Goal: Information Seeking & Learning: Compare options

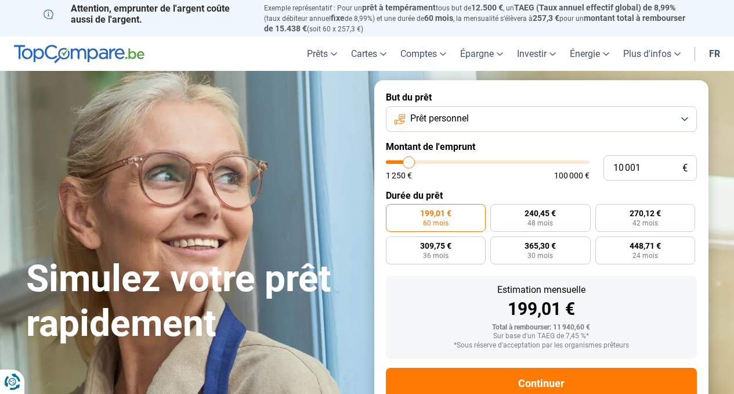
type input "8 250"
type input "8250"
type input "8 500"
type input "8500"
type input "9 000"
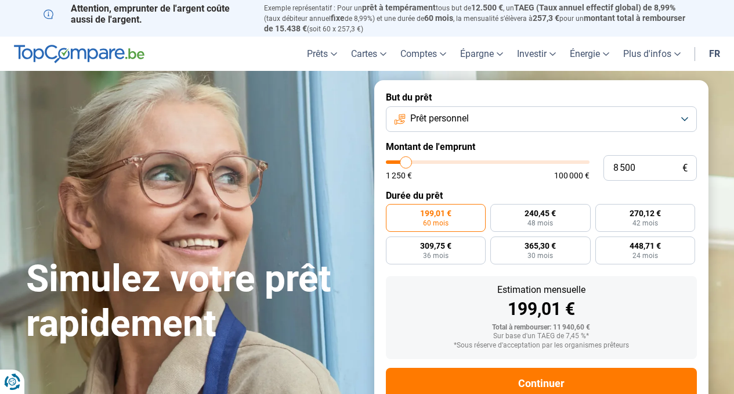
type input "9000"
type input "9 500"
type input "9500"
type input "10 000"
type input "10000"
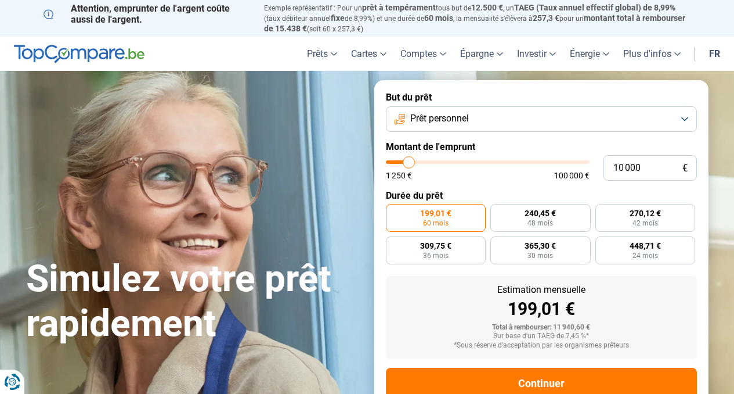
type input "10 500"
type input "10500"
type input "11 250"
type input "11250"
type input "12 000"
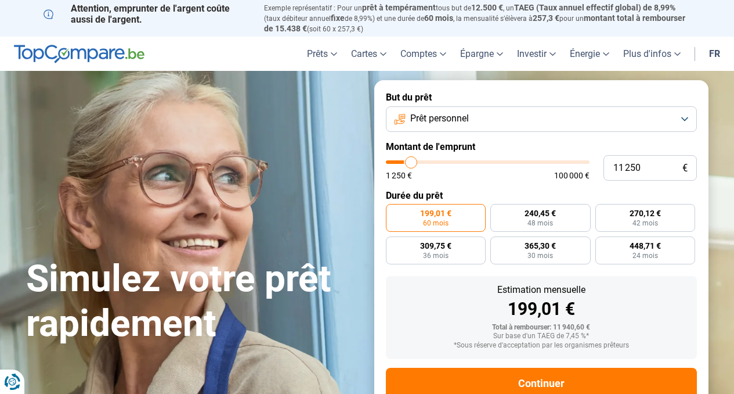
type input "12000"
type input "12 500"
type input "12500"
type input "13 500"
type input "13500"
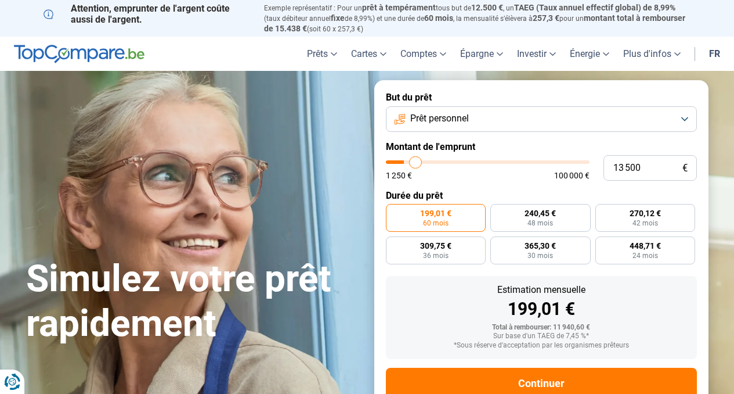
type input "14 250"
type input "14250"
type input "15 250"
type input "15250"
type input "16 250"
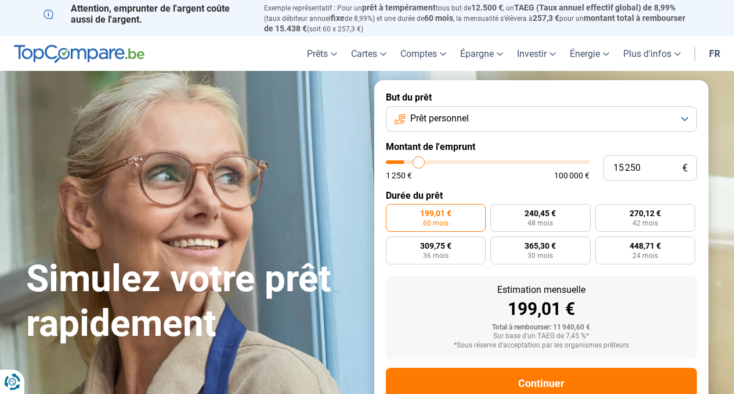
type input "16250"
type input "17 250"
type input "17250"
type input "18 000"
type input "18000"
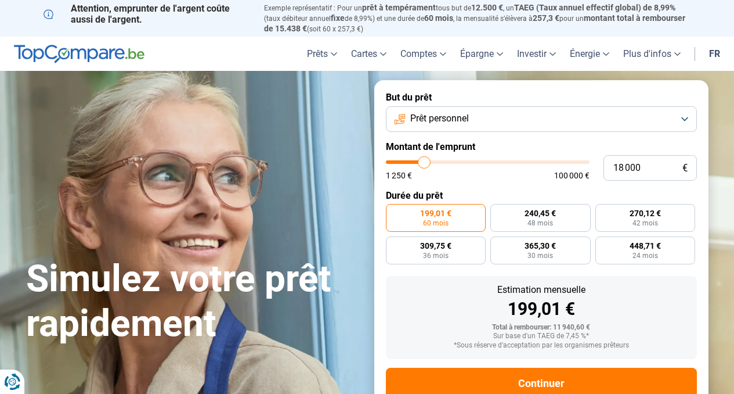
type input "18 750"
type input "18750"
type input "19 250"
type input "19250"
type input "19 750"
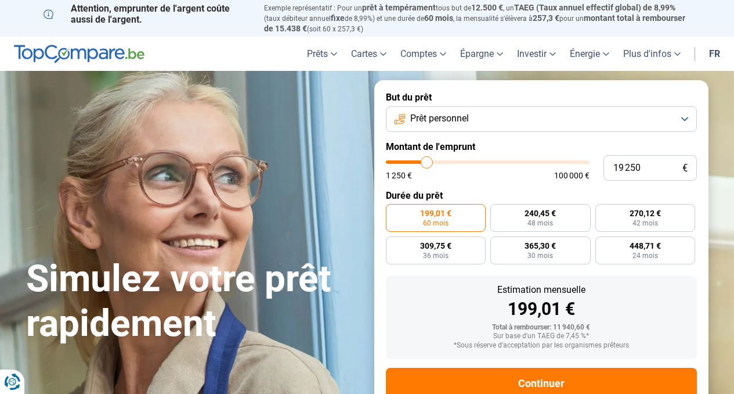
type input "19750"
type input "20 250"
type input "20250"
type input "20 500"
type input "20500"
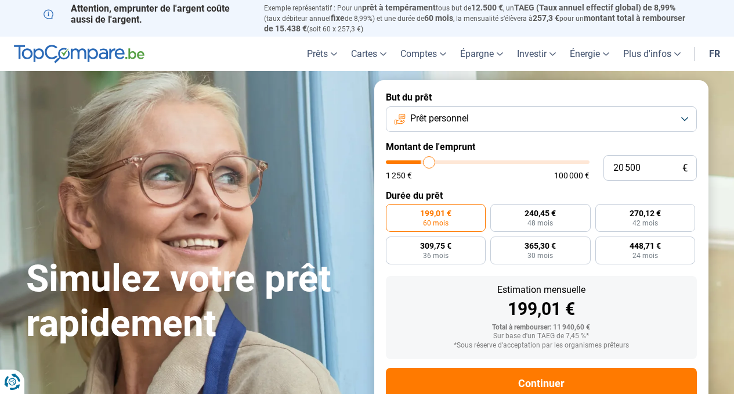
type input "20 750"
type input "20750"
type input "21 000"
type input "21000"
type input "21 250"
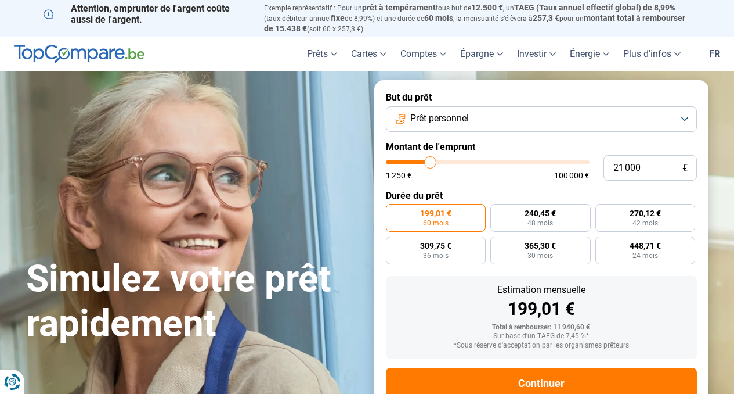
type input "21250"
type input "21 500"
type input "21500"
type input "22 000"
type input "22000"
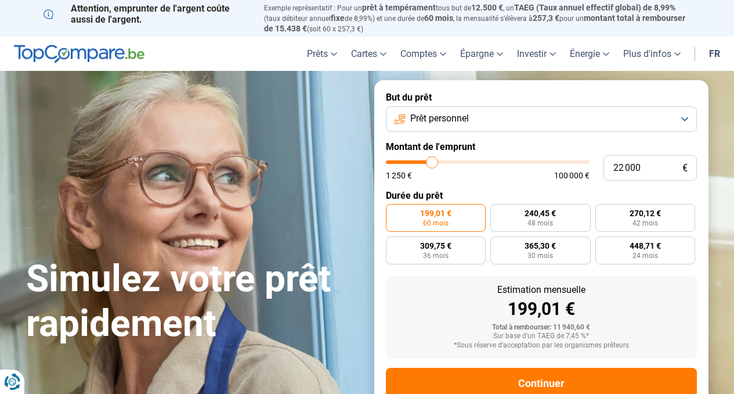
type input "22 250"
type input "22250"
type input "22 500"
type input "22500"
type input "22 750"
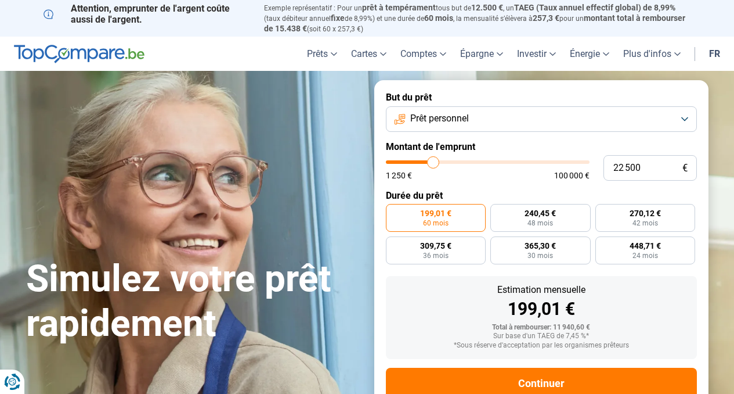
type input "22750"
type input "23 000"
type input "23000"
type input "23 250"
type input "23250"
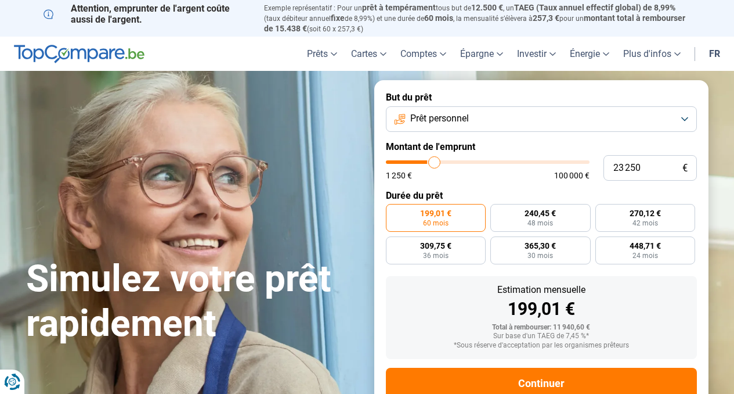
type input "23 500"
type input "23500"
type input "23 750"
type input "23750"
type input "23 500"
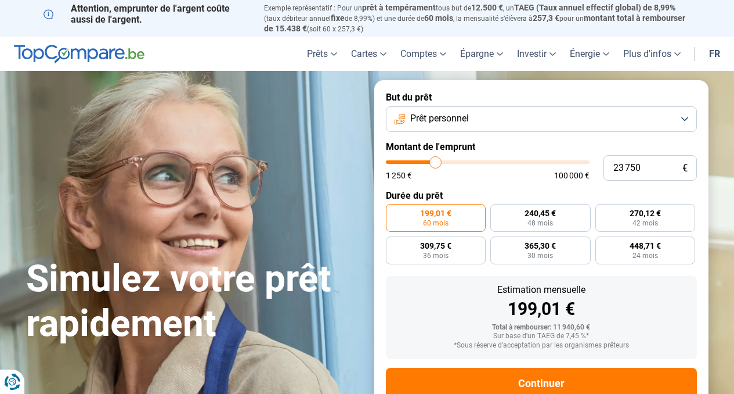
type input "23500"
type input "23 250"
type input "23250"
type input "22 750"
type input "22750"
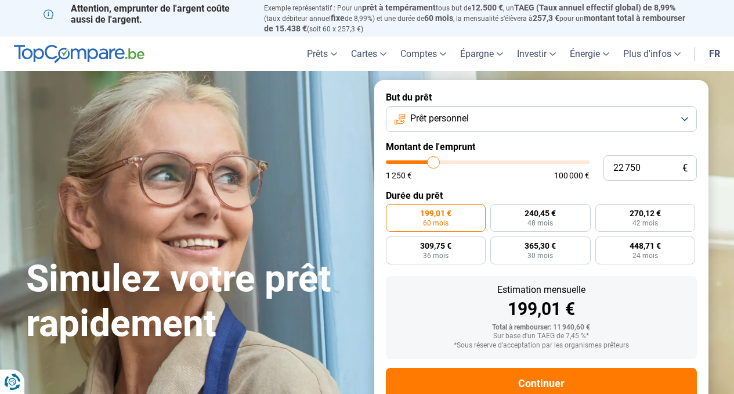
type input "22 000"
type input "22000"
type input "21 000"
type input "21000"
type input "20 000"
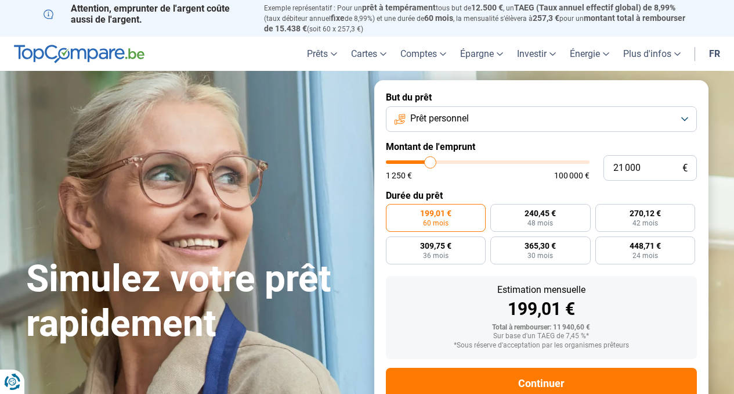
type input "20000"
type input "19 000"
type input "19000"
type input "18 250"
type input "18250"
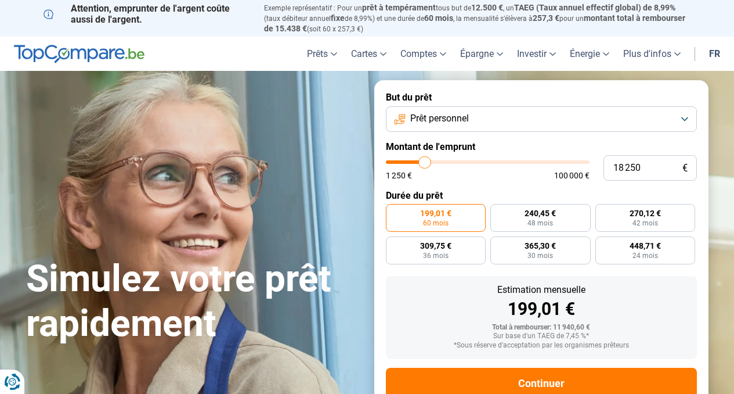
type input "17 500"
type input "17500"
type input "16 750"
type input "16750"
type input "16 000"
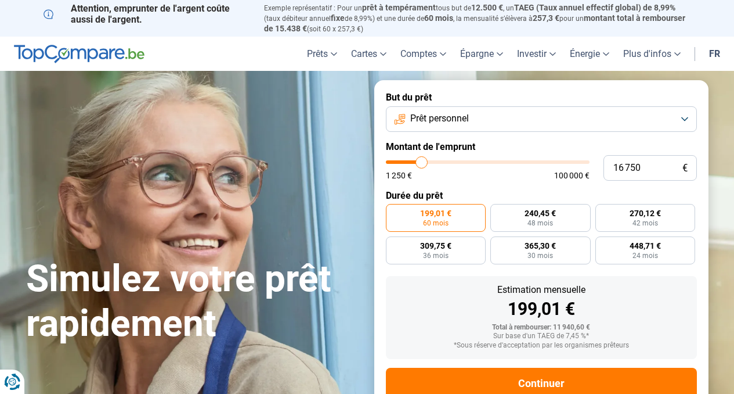
type input "16000"
type input "15 500"
type input "15500"
type input "15 000"
type input "15000"
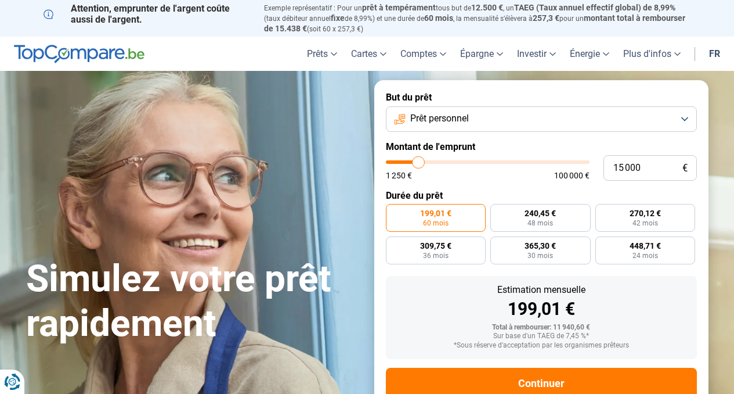
type input "14 500"
type input "14500"
type input "14 250"
type input "14250"
type input "14 000"
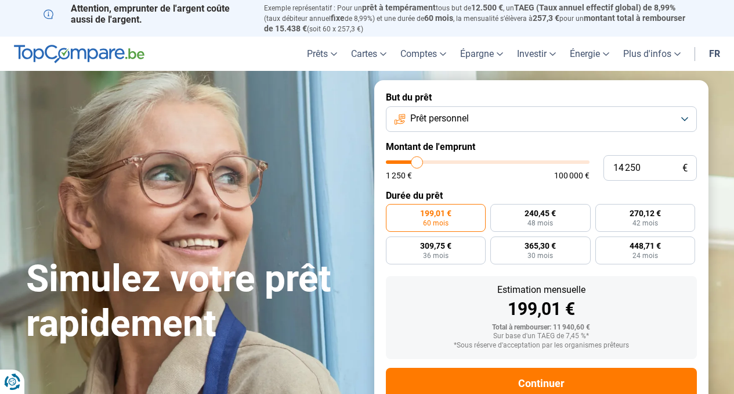
type input "14000"
type input "13 750"
type input "13750"
type input "13 500"
type input "13500"
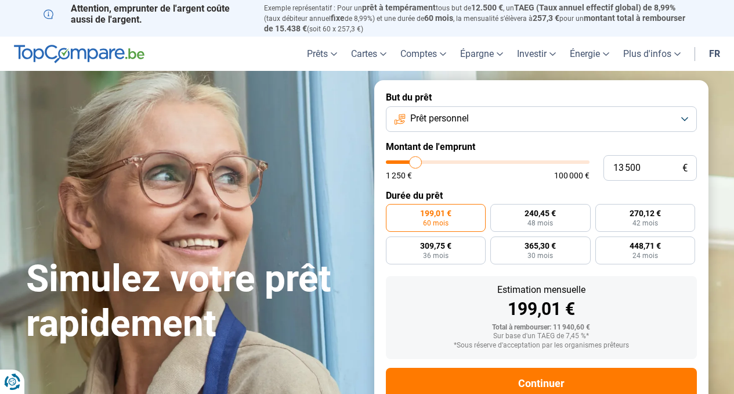
type input "13 250"
type input "13250"
type input "13 000"
type input "13000"
type input "12 750"
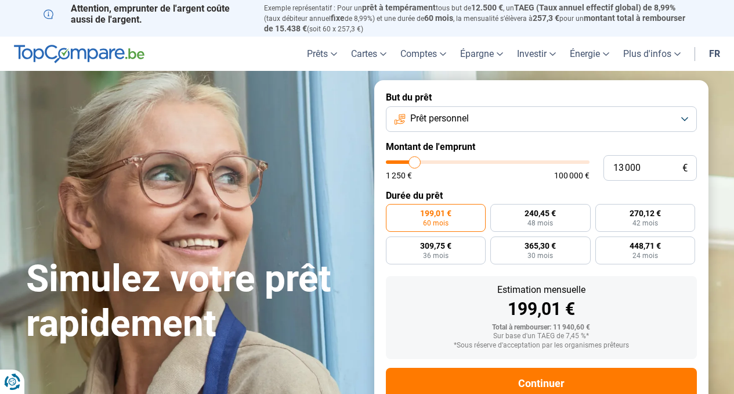
type input "12750"
type input "12 500"
type input "12500"
type input "12 250"
type input "12250"
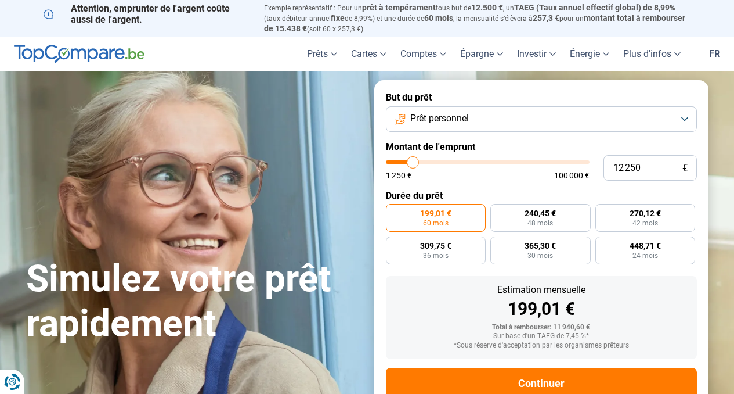
type input "12 000"
type input "12000"
type input "12 250"
type input "12250"
type input "12 500"
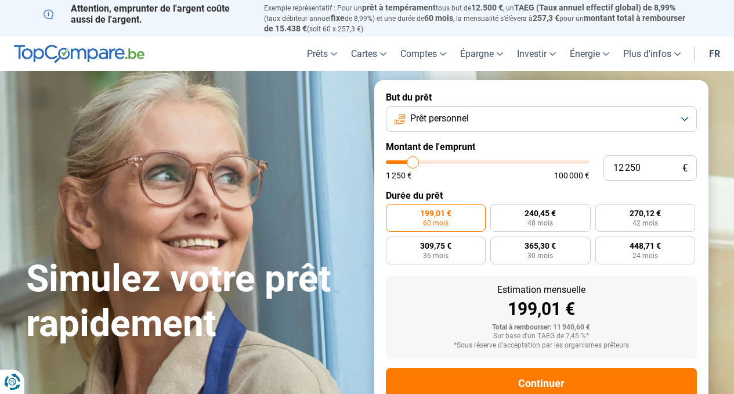
type input "12500"
type input "13 000"
type input "13000"
type input "13 250"
type input "13250"
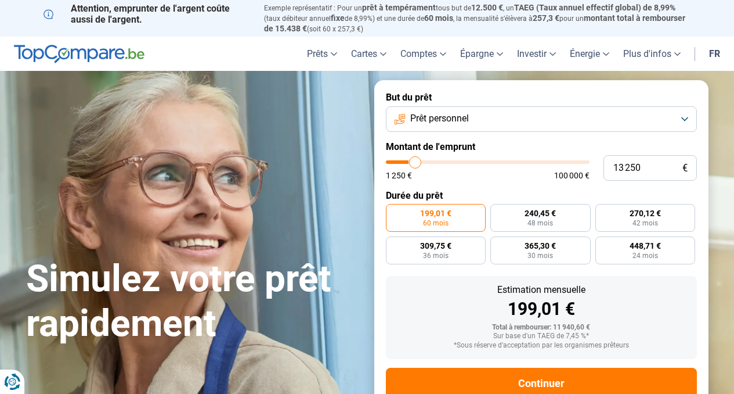
type input "13 500"
type input "13500"
type input "13 750"
type input "13750"
type input "14 000"
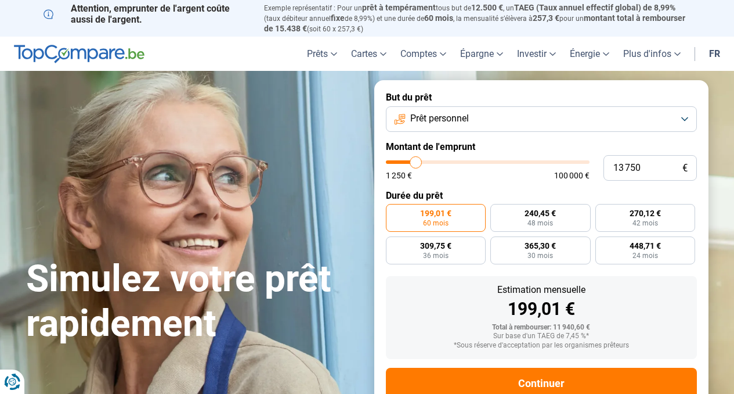
type input "14000"
type input "14 250"
type input "14250"
type input "14 500"
type input "14500"
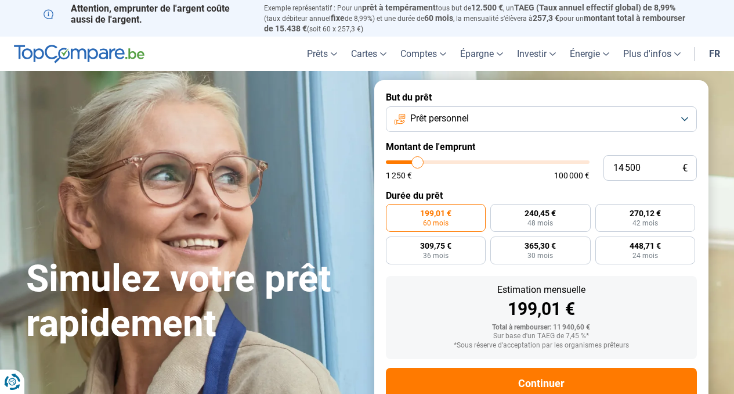
type input "14 750"
type input "14750"
type input "15 000"
type input "15000"
type input "15 250"
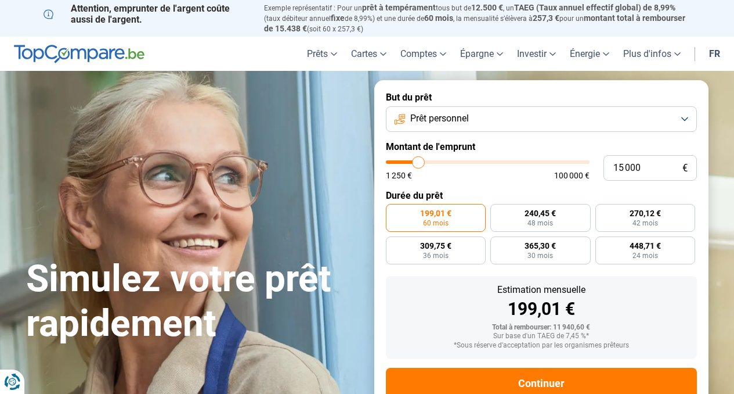
type input "15250"
type input "15 500"
type input "15500"
type input "15 750"
type input "15750"
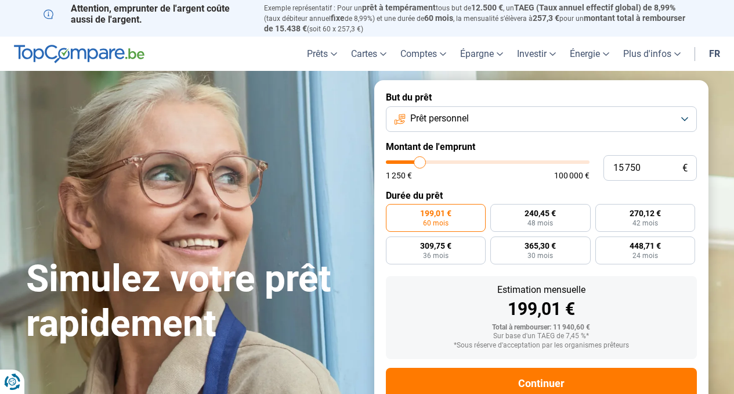
type input "16 000"
type input "16000"
type input "16 250"
type input "16250"
type input "16 500"
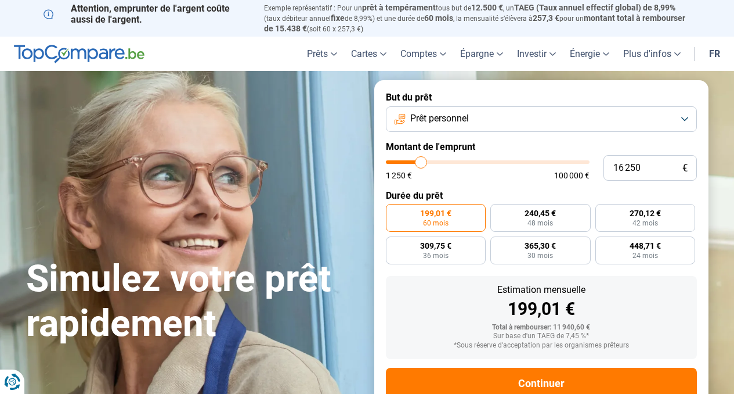
type input "16500"
type input "16 750"
type input "16750"
type input "16 500"
type input "16500"
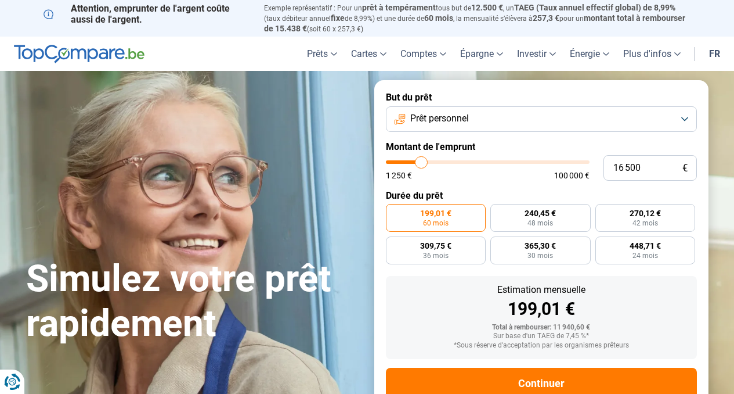
type input "16 250"
type input "16250"
type input "16 000"
type input "16000"
type input "15 750"
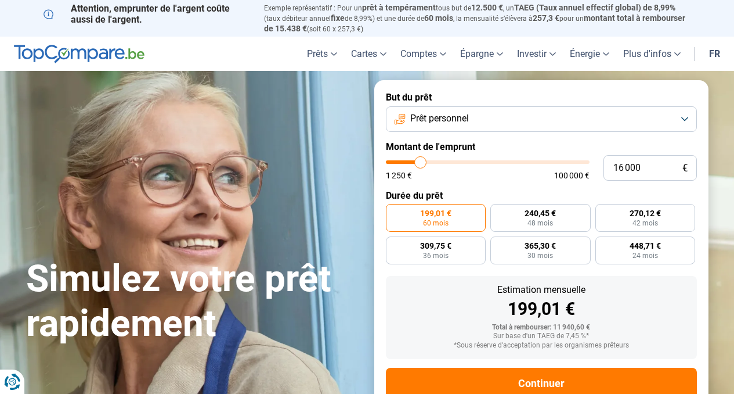
type input "15750"
type input "15 500"
type input "15500"
type input "15 250"
type input "15250"
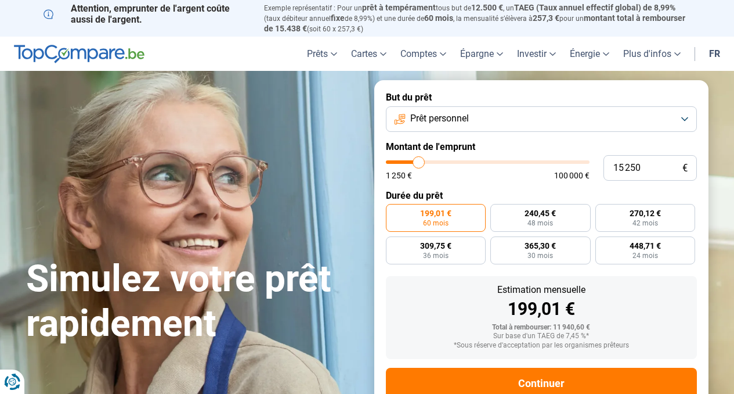
type input "15 000"
type input "15000"
type input "15 250"
type input "15250"
type input "15 500"
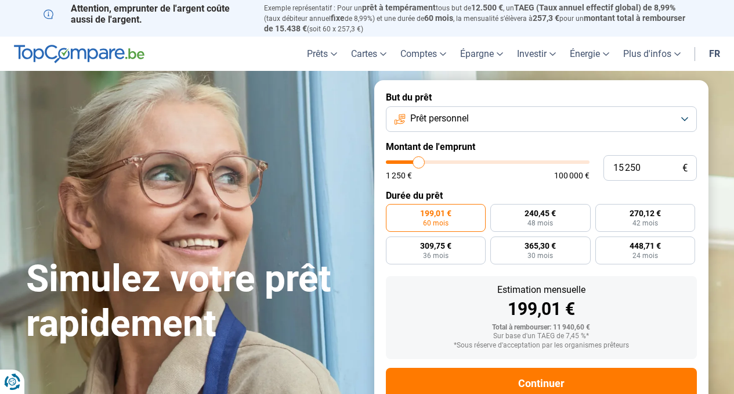
type input "15500"
type input "15 750"
type input "15750"
type input "16 000"
type input "16000"
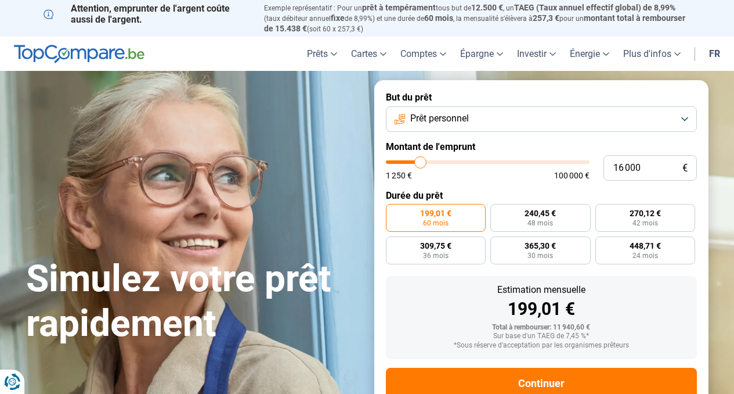
drag, startPoint x: 405, startPoint y: 162, endPoint x: 420, endPoint y: 164, distance: 15.2
click at [420, 164] on input "range" at bounding box center [488, 161] width 204 height 3
radio input "false"
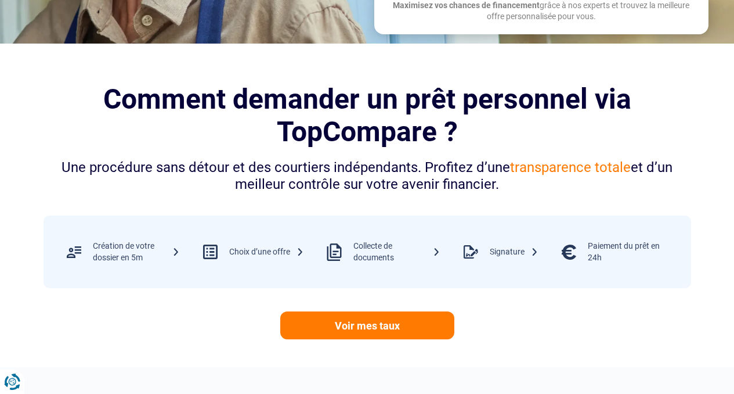
scroll to position [397, 0]
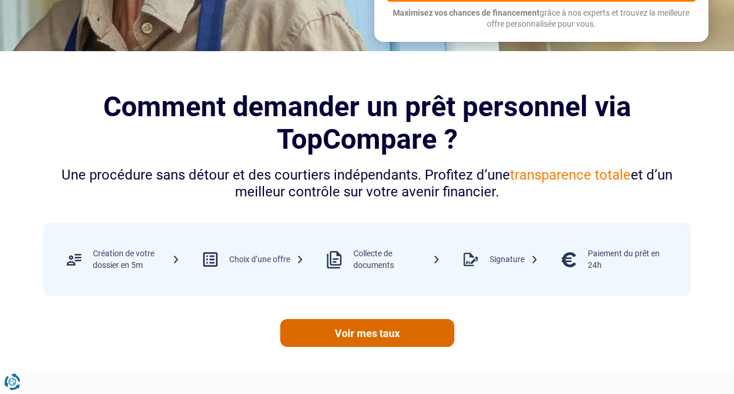
click at [402, 329] on link "Voir mes taux" at bounding box center [367, 333] width 174 height 28
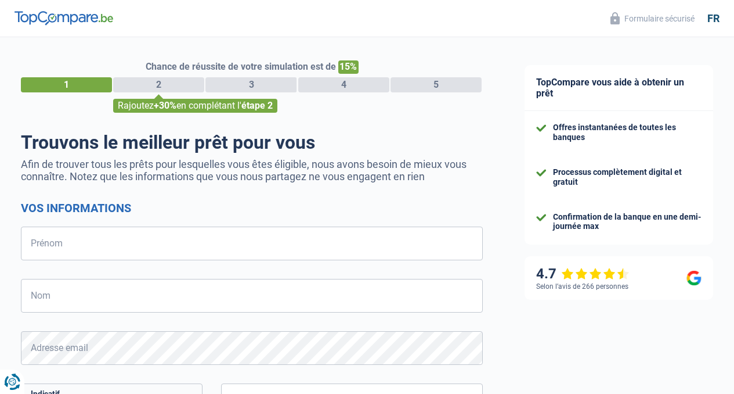
select select "32"
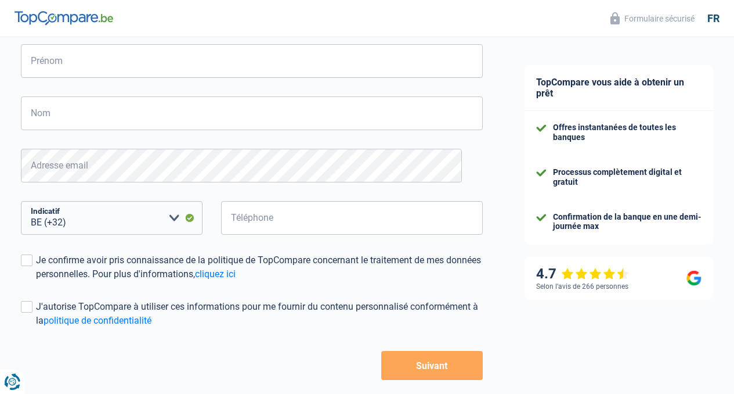
scroll to position [234, 0]
